Goal: Information Seeking & Learning: Find specific fact

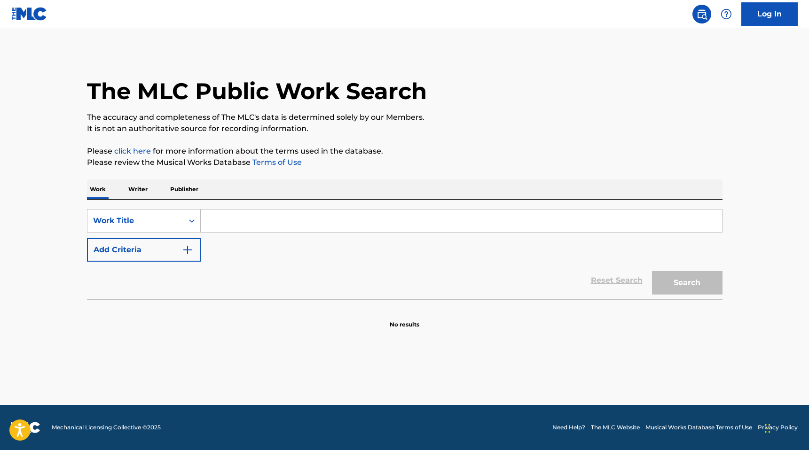
click at [186, 186] on p "Publisher" at bounding box center [184, 190] width 34 height 20
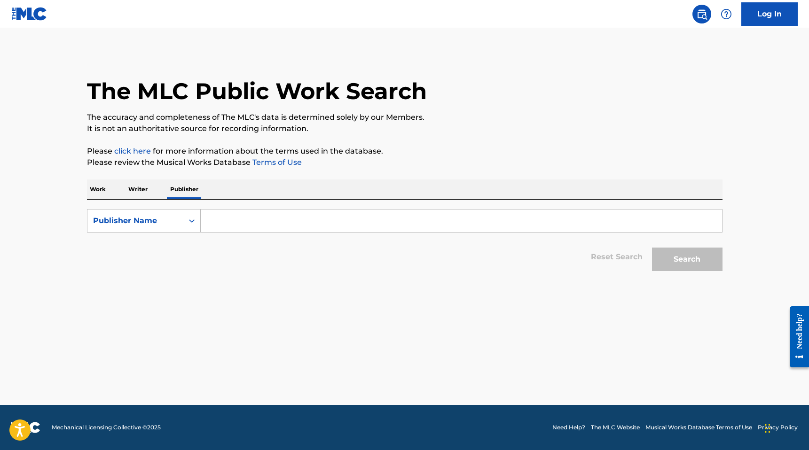
click at [226, 218] on input "Search Form" at bounding box center [461, 221] width 521 height 23
paste input "Monetunes"
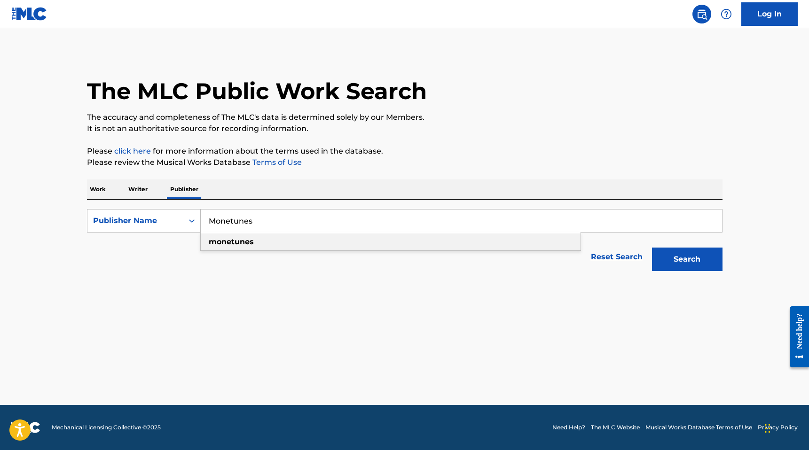
click at [239, 242] on strong "monetunes" at bounding box center [231, 241] width 45 height 9
type input "monetunes"
click at [652, 248] on button "Search" at bounding box center [687, 260] width 71 height 24
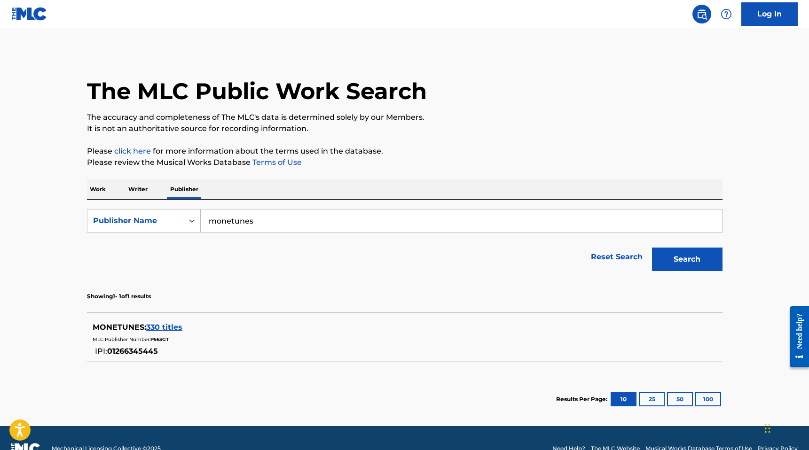
click at [157, 327] on span "330 titles" at bounding box center [164, 327] width 36 height 9
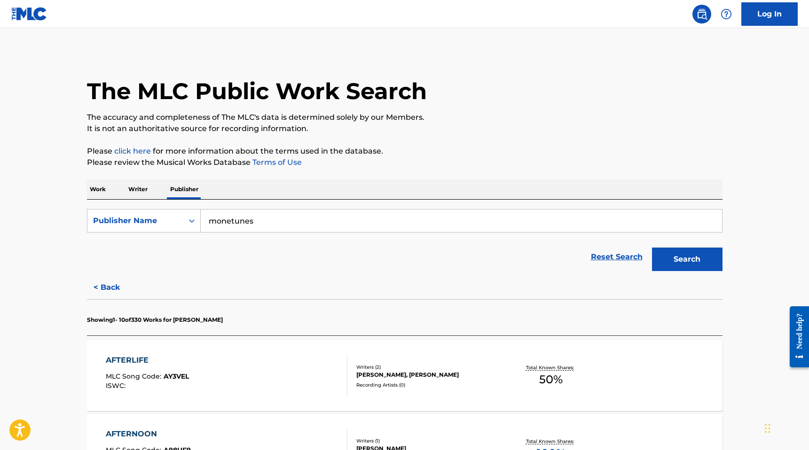
click at [199, 320] on p "Showing 1 - 10 of 330 Works for MONETUNES" at bounding box center [155, 320] width 136 height 8
copy p "MONETUNES"
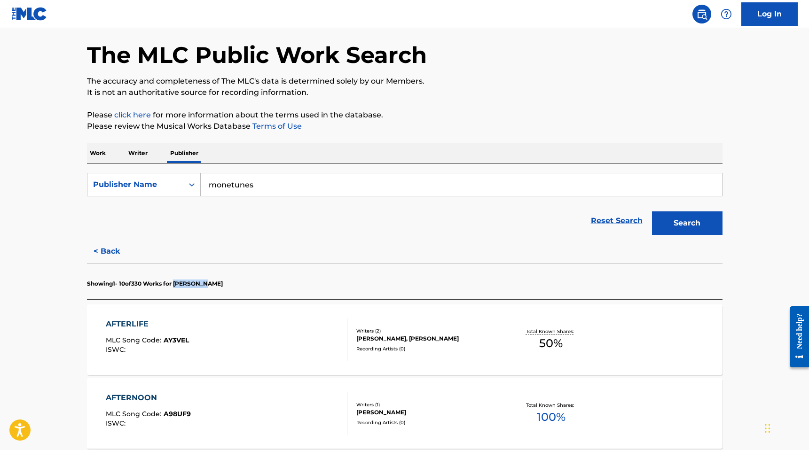
click at [111, 257] on button "< Back" at bounding box center [115, 252] width 56 height 24
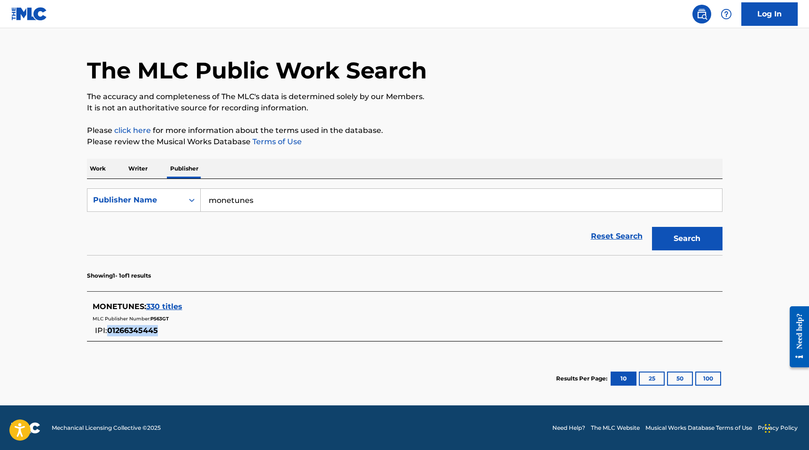
drag, startPoint x: 110, startPoint y: 330, endPoint x: 158, endPoint y: 331, distance: 48.9
click at [158, 331] on span "01266345445" at bounding box center [132, 330] width 51 height 9
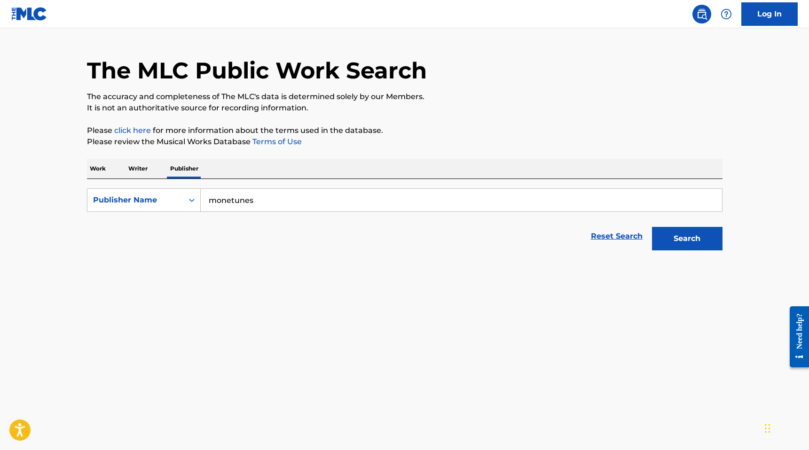
copy span "01266345445"
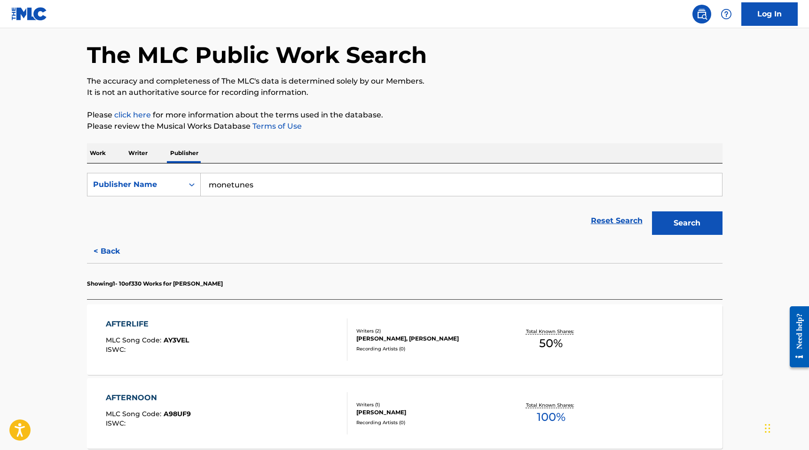
click at [112, 257] on button "< Back" at bounding box center [115, 252] width 56 height 24
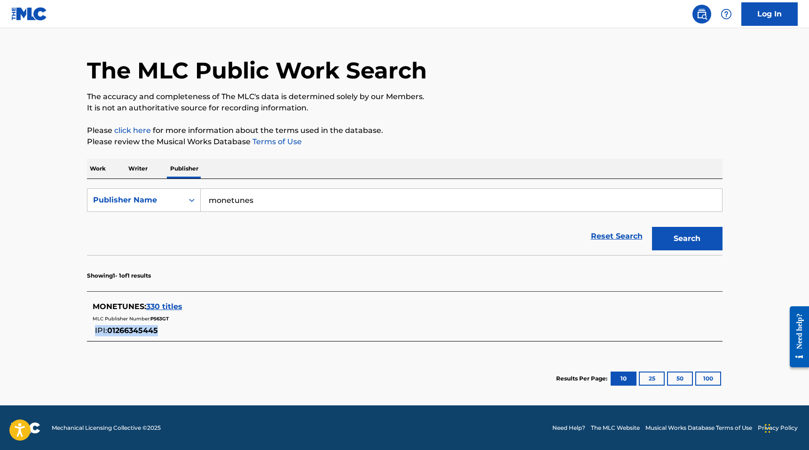
copy div "IPI: 01266345445"
drag, startPoint x: 164, startPoint y: 334, endPoint x: 158, endPoint y: 331, distance: 6.3
click at [158, 331] on div "MONETUNES : 330 titles MLC Publisher Number: P563GT IPI: 01266345445" at bounding box center [393, 318] width 600 height 35
